Goal: Task Accomplishment & Management: Use online tool/utility

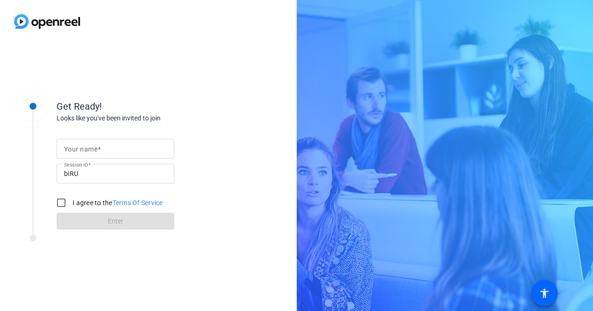
click at [74, 148] on mat-label "Your name" at bounding box center [80, 149] width 33 height 8
click at [74, 148] on input "Your name" at bounding box center [115, 148] width 103 height 11
type input "[PERSON_NAME]"
click at [61, 202] on input "I agree to the Terms Of Service" at bounding box center [61, 203] width 19 height 19
checkbox input "true"
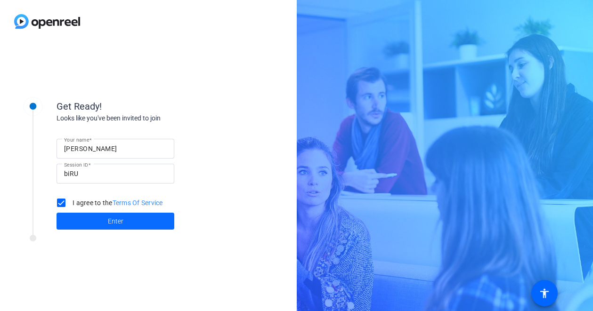
click at [106, 220] on span at bounding box center [116, 221] width 118 height 23
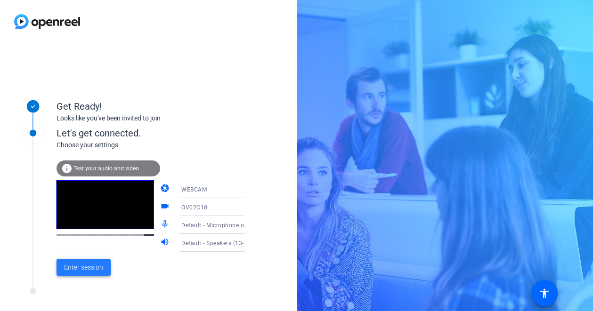
click at [86, 267] on span "Enter session" at bounding box center [83, 268] width 39 height 10
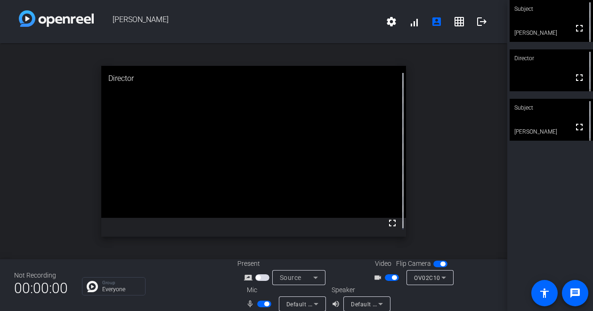
click at [392, 278] on span "button" at bounding box center [394, 277] width 5 height 5
click at [389, 278] on span "button" at bounding box center [392, 278] width 14 height 7
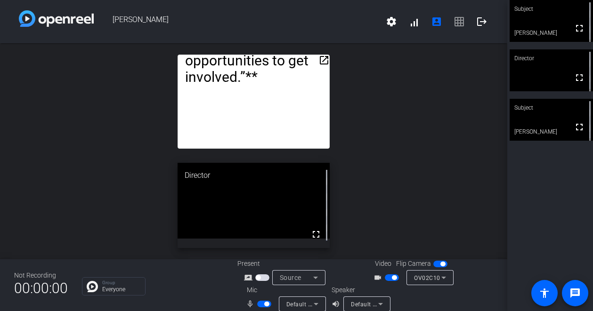
click at [261, 303] on span "button" at bounding box center [264, 304] width 14 height 7
click at [388, 278] on span "button" at bounding box center [392, 278] width 14 height 7
click at [264, 305] on span "button" at bounding box center [264, 304] width 14 height 7
click at [263, 305] on span "button" at bounding box center [264, 304] width 14 height 7
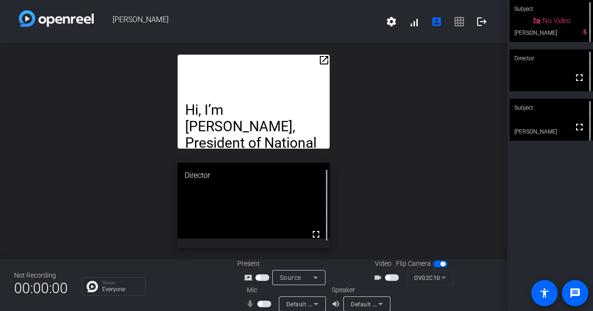
click at [263, 304] on span "button" at bounding box center [264, 304] width 14 height 7
click at [387, 278] on span "button" at bounding box center [387, 277] width 5 height 5
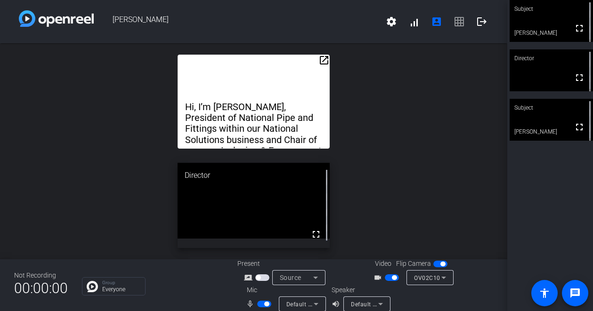
click at [267, 302] on span "button" at bounding box center [266, 304] width 5 height 5
click at [392, 276] on span "button" at bounding box center [394, 277] width 5 height 5
click at [258, 304] on span "button" at bounding box center [260, 304] width 5 height 5
click at [387, 277] on span "button" at bounding box center [387, 277] width 5 height 5
click at [265, 304] on span "button" at bounding box center [266, 304] width 5 height 5
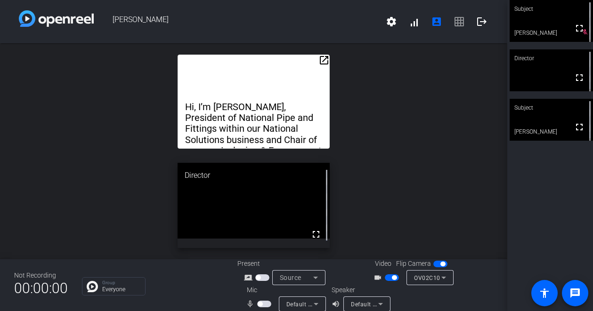
click at [394, 276] on span "button" at bounding box center [392, 278] width 14 height 7
click at [258, 300] on mat-slide-toggle at bounding box center [265, 304] width 16 height 10
click at [266, 304] on span "button" at bounding box center [264, 304] width 14 height 7
click at [394, 277] on span "button" at bounding box center [392, 278] width 14 height 7
